Goal: Task Accomplishment & Management: Use online tool/utility

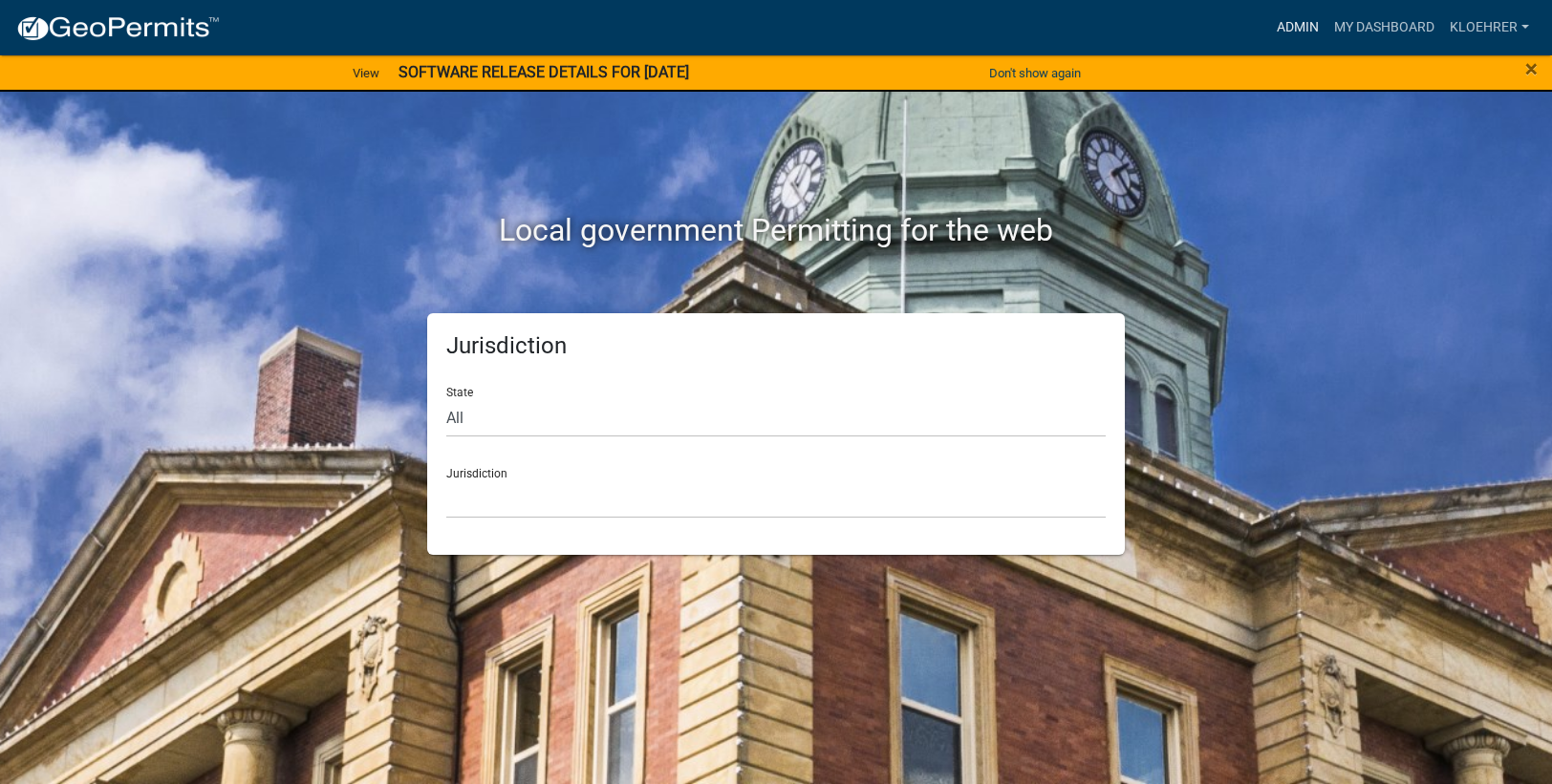
click at [1310, 19] on link "Admin" at bounding box center [1298, 27] width 57 height 36
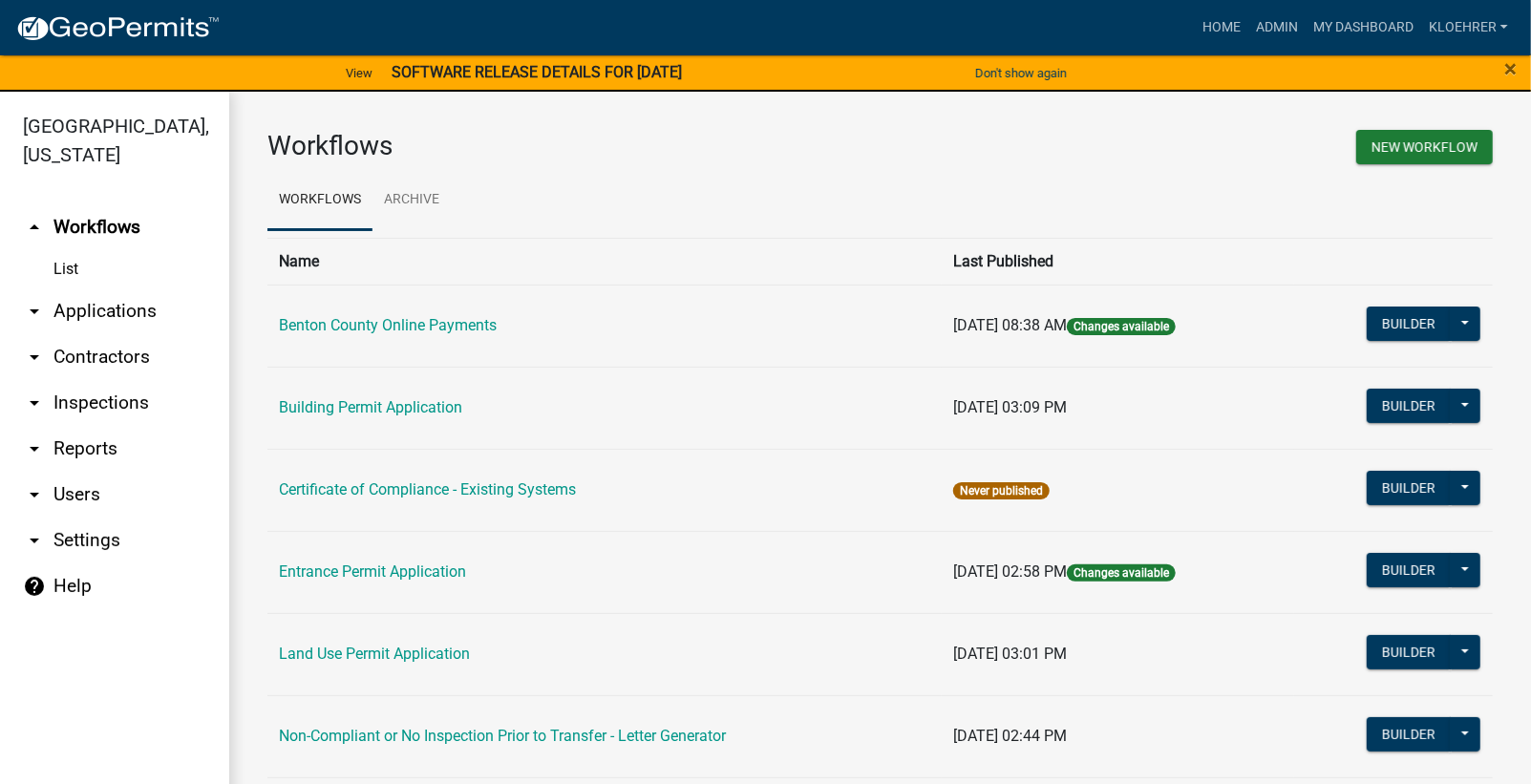
click at [79, 494] on link "arrow_drop_down Users" at bounding box center [115, 495] width 230 height 46
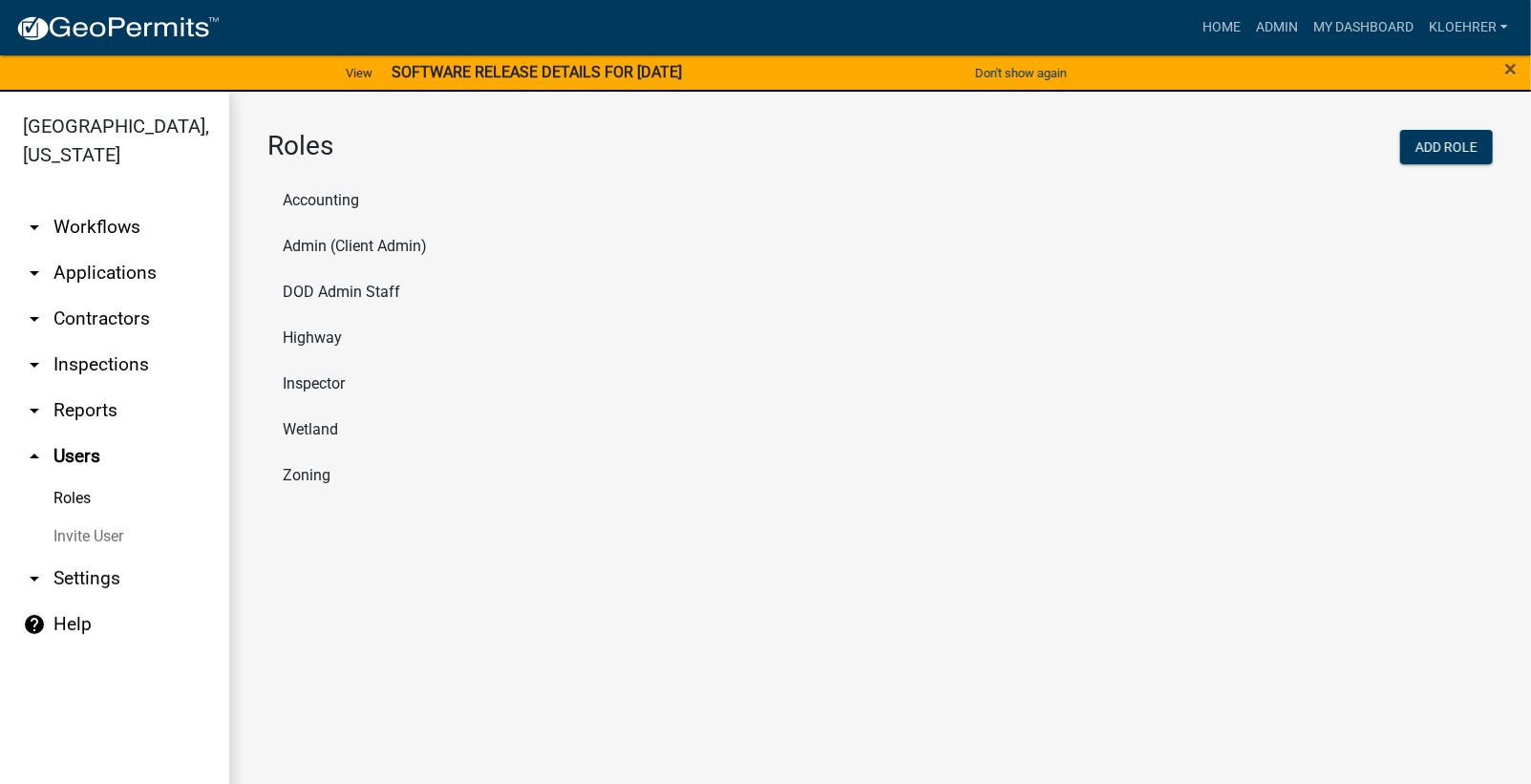
click at [106, 411] on link "arrow_drop_down Reports" at bounding box center [115, 410] width 230 height 46
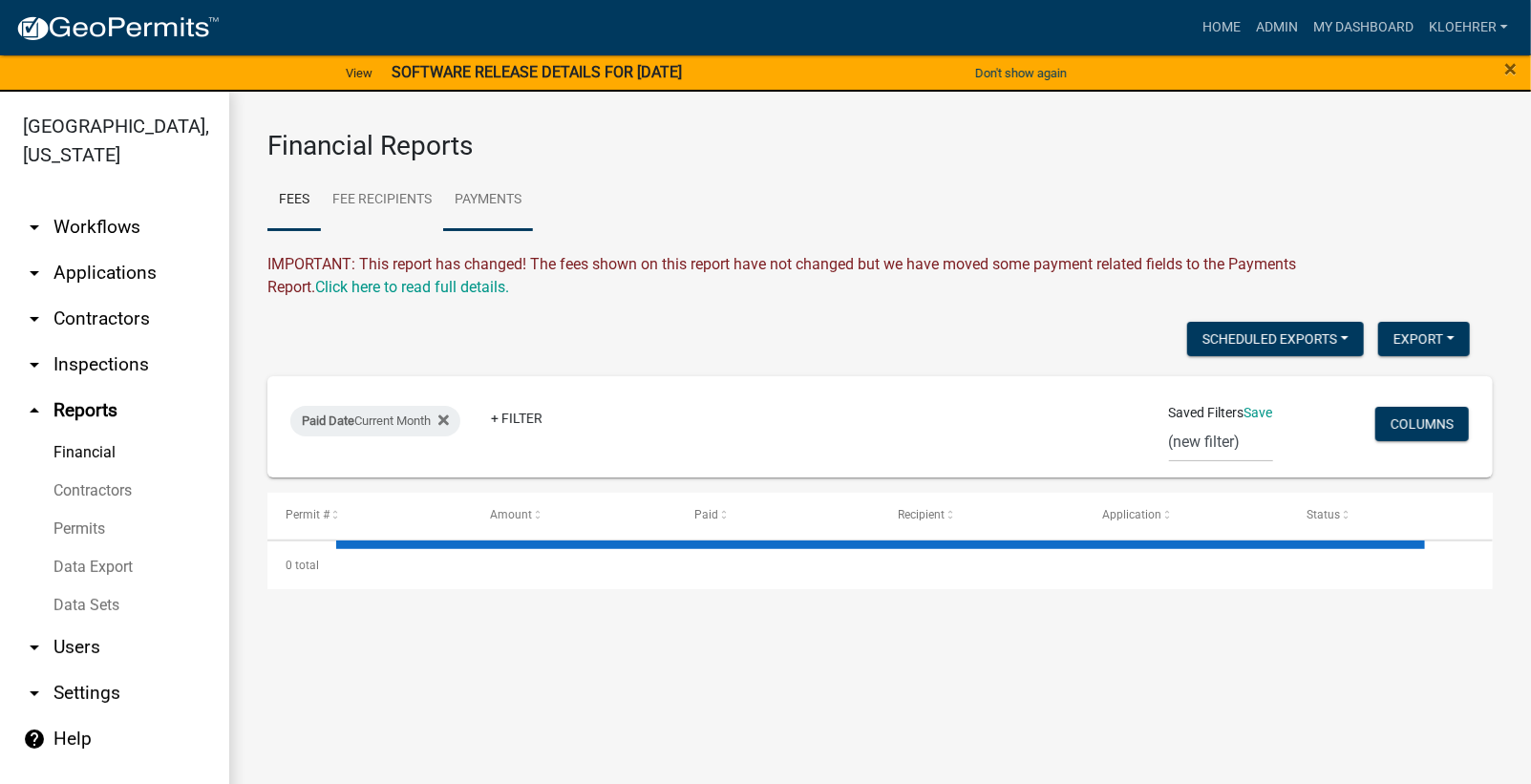
click at [486, 195] on link "Payments" at bounding box center [488, 200] width 89 height 61
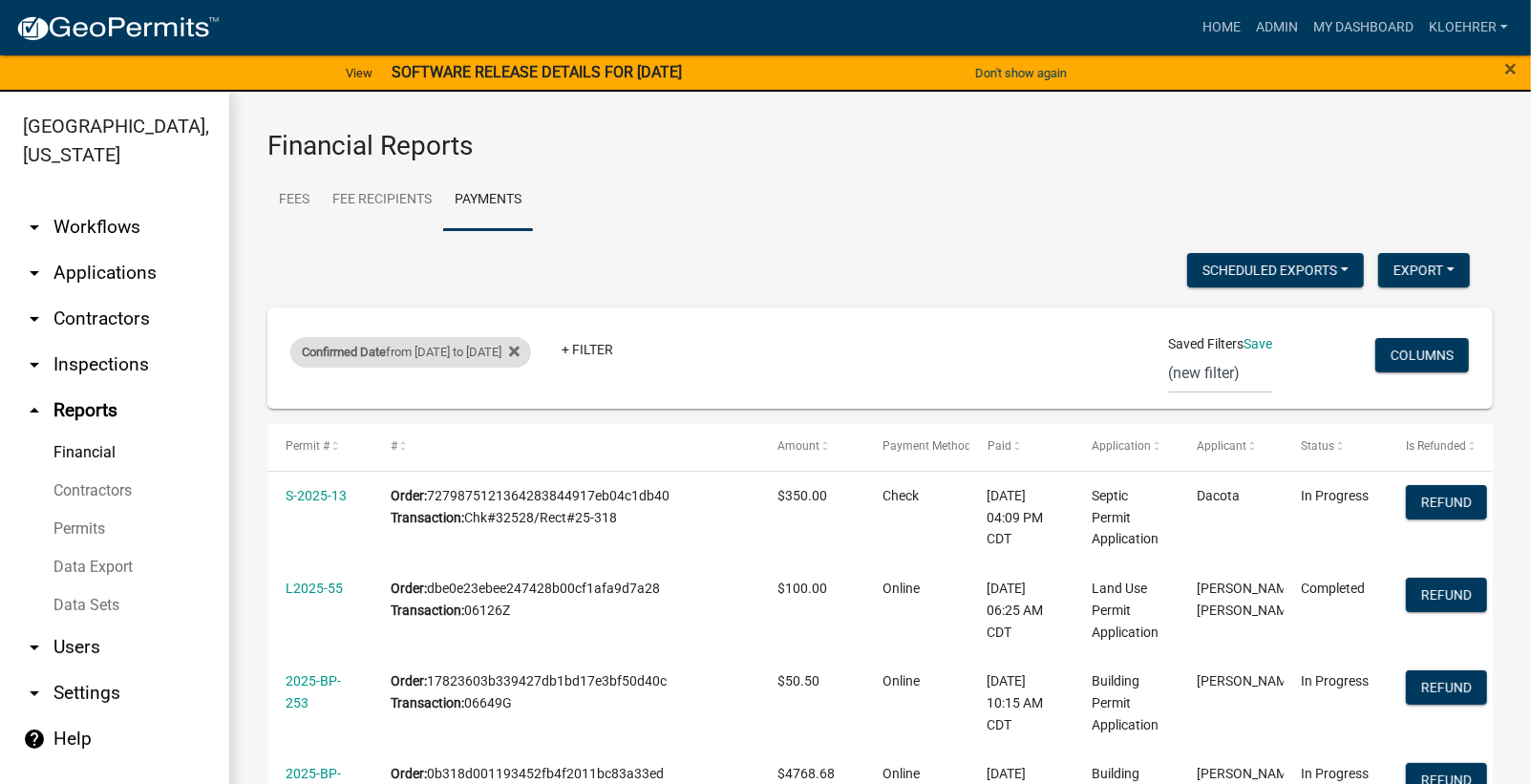
click at [441, 352] on div "Confirmed Date from [DATE] to [DATE]" at bounding box center [410, 352] width 240 height 30
select select "custom"
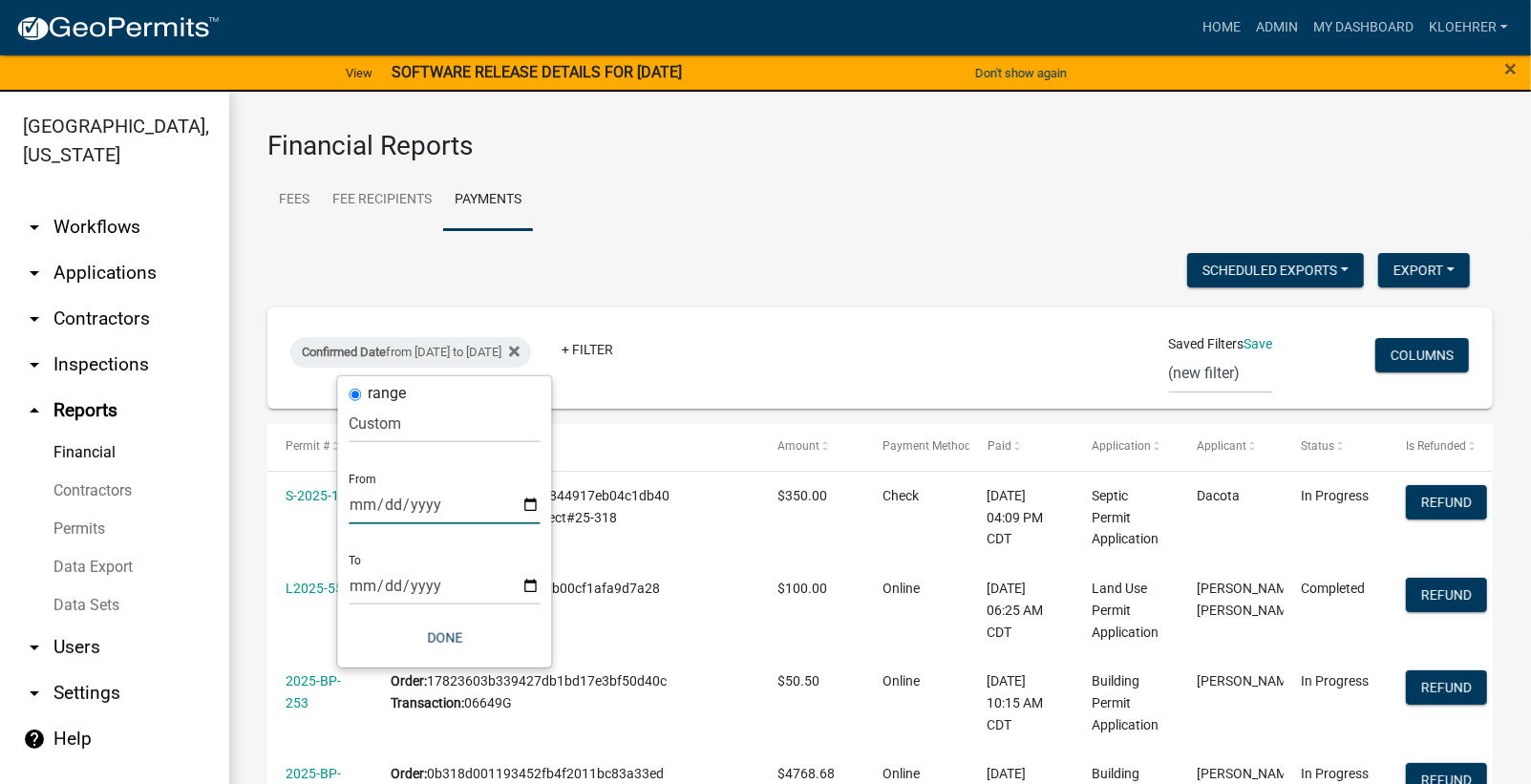
click at [384, 503] on input "[DATE]" at bounding box center [445, 504] width 191 height 39
type input "[DATE]"
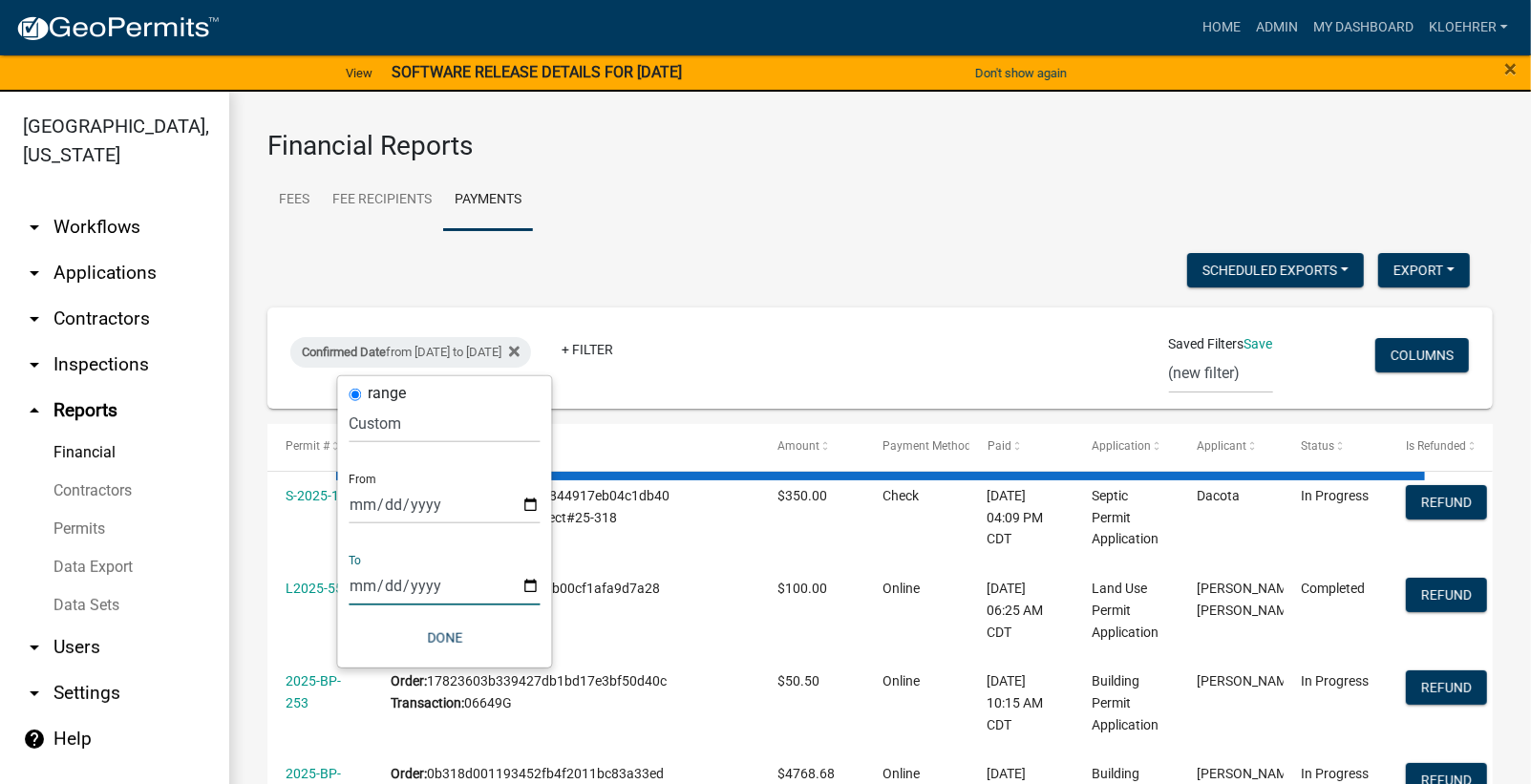
click at [385, 589] on input "[DATE]" at bounding box center [445, 586] width 191 height 39
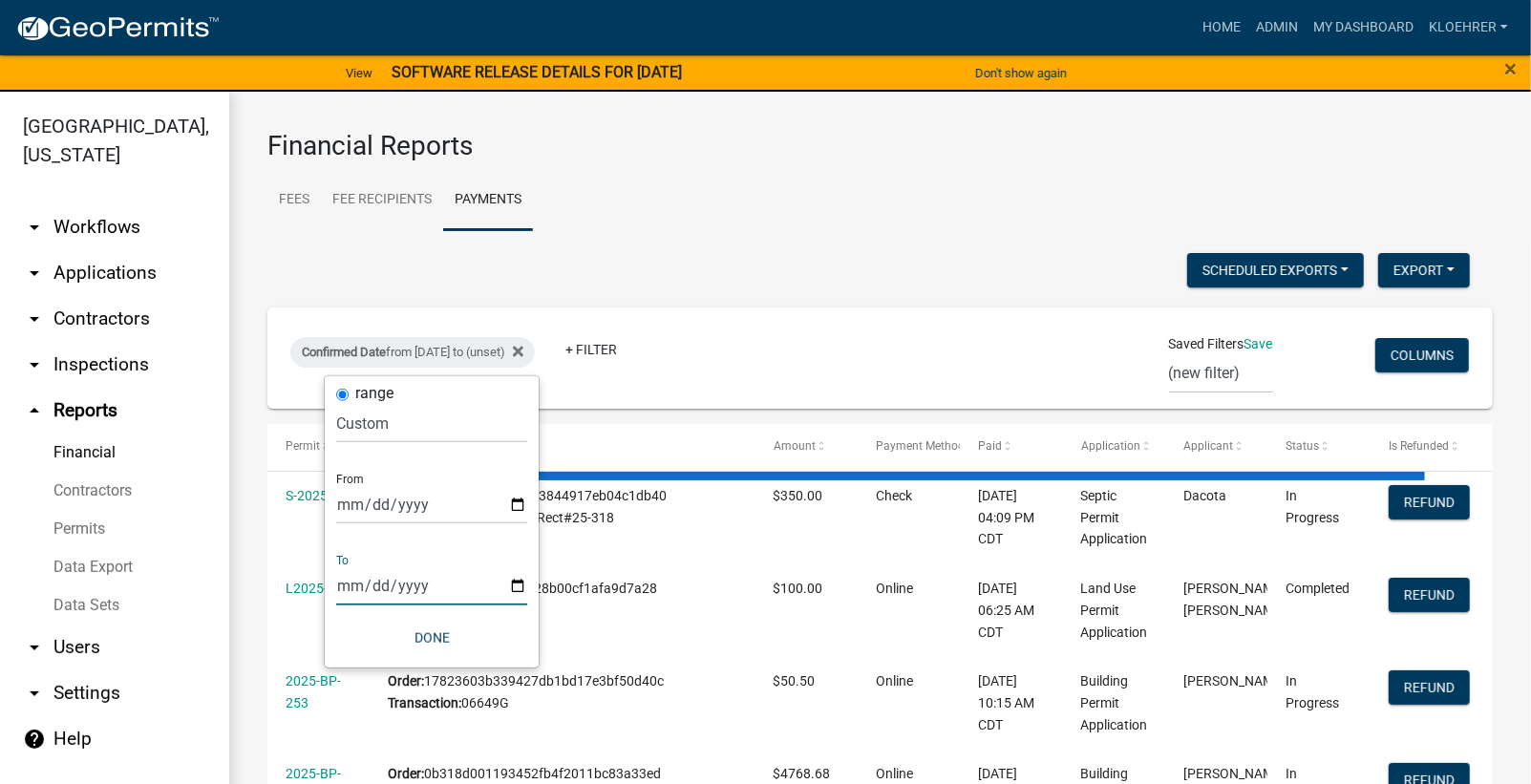
type input "[DATE]"
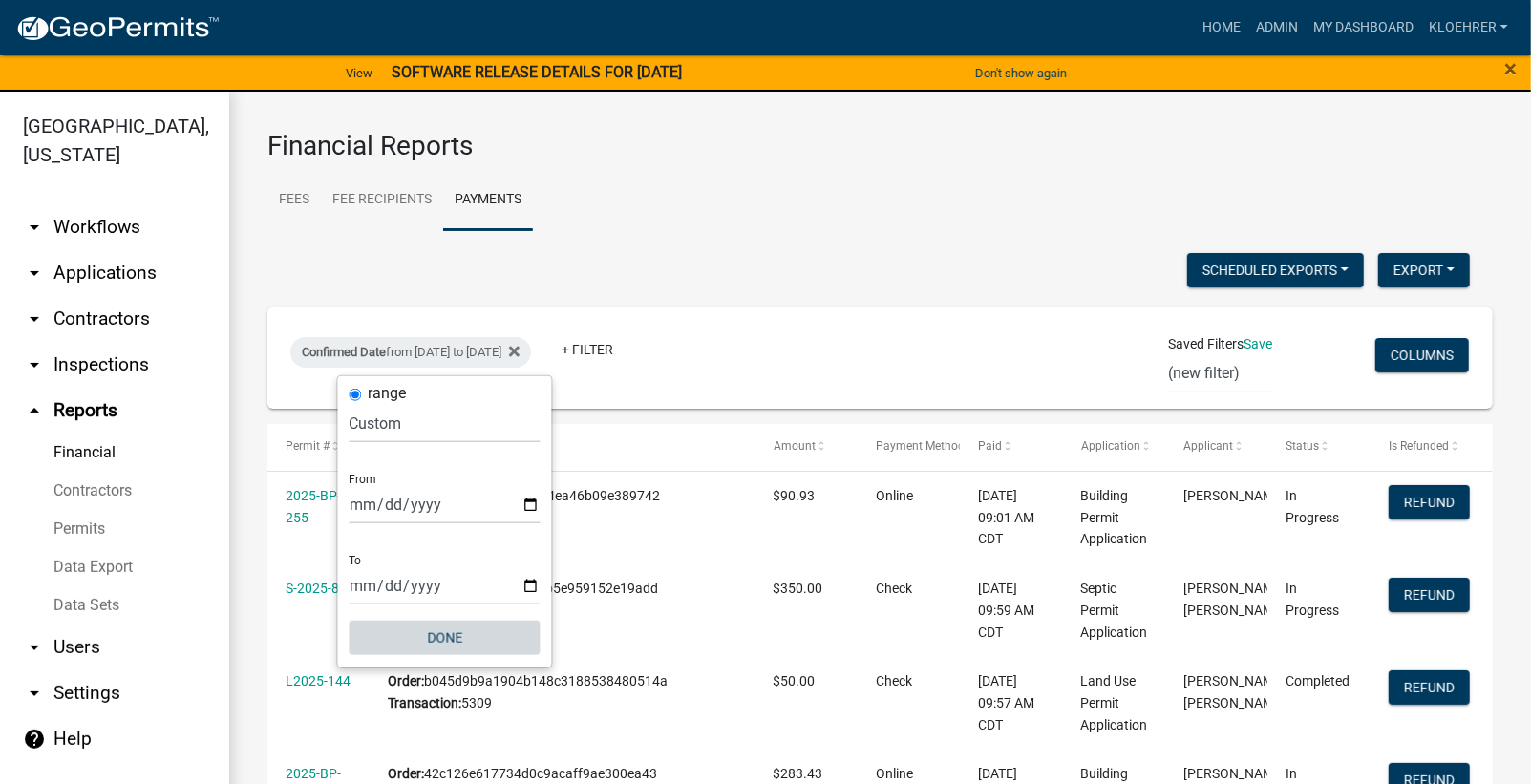
click at [445, 626] on button "Done" at bounding box center [445, 638] width 191 height 34
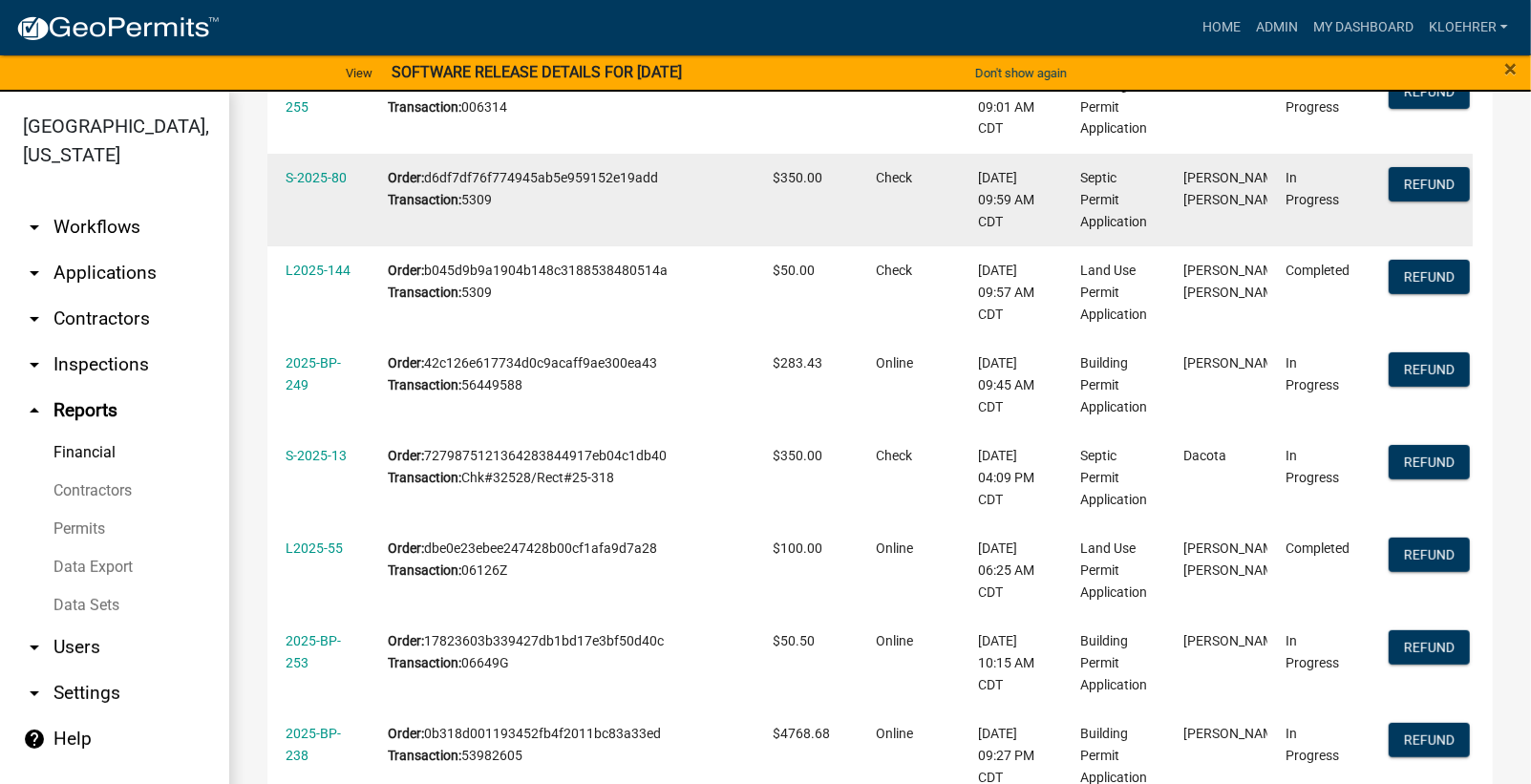
scroll to position [763, 0]
